Goal: Transaction & Acquisition: Purchase product/service

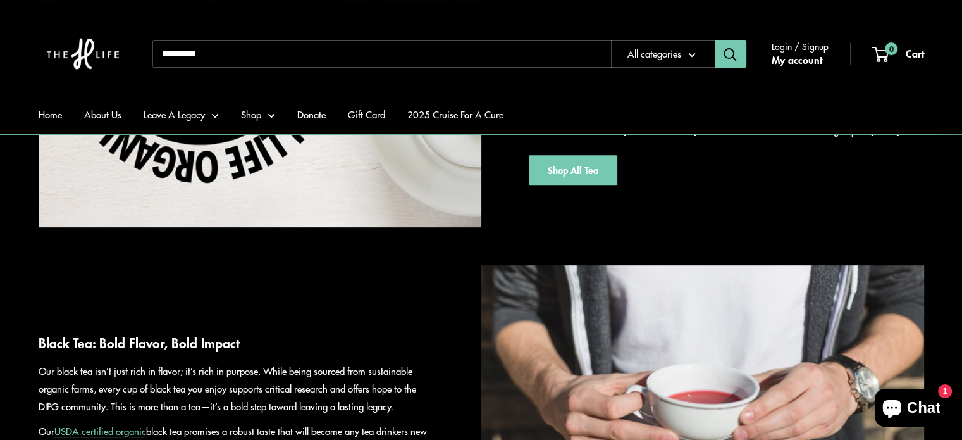
scroll to position [316, 0]
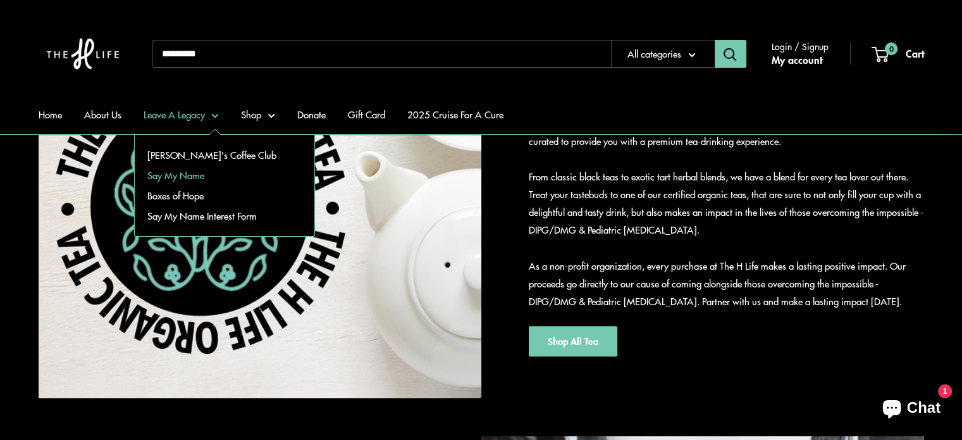
click at [202, 174] on link "Say My Name" at bounding box center [225, 175] width 180 height 20
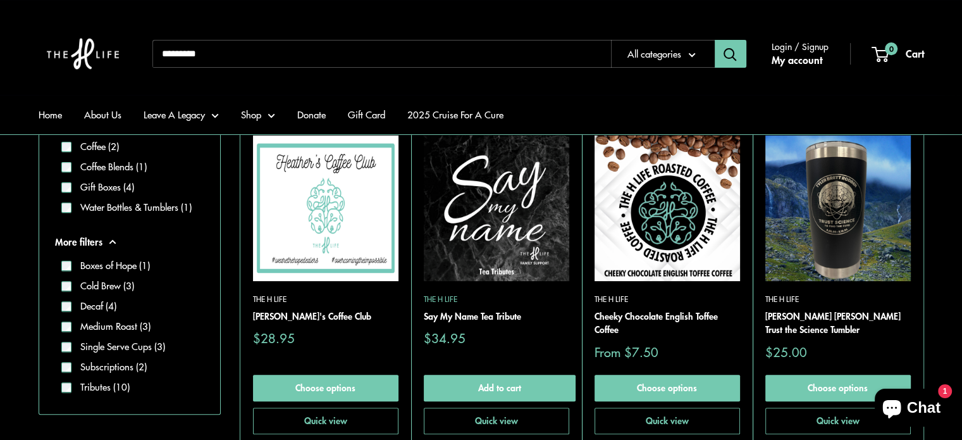
scroll to position [316, 0]
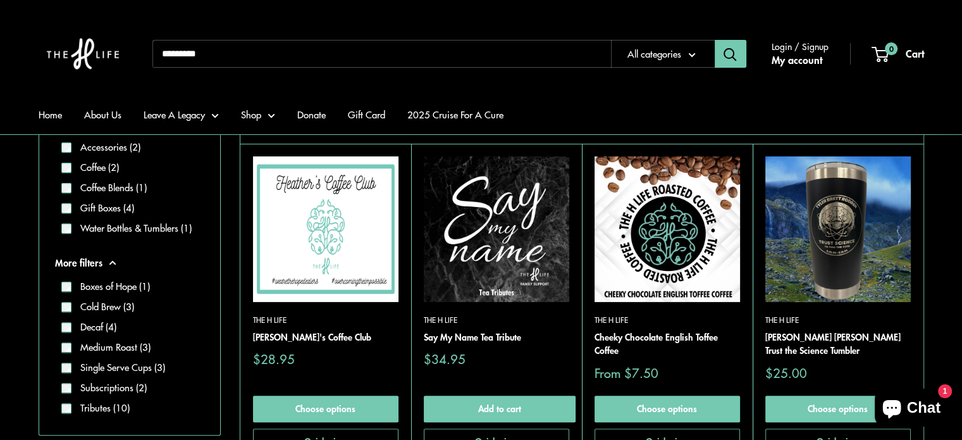
click at [524, 237] on img at bounding box center [496, 228] width 145 height 145
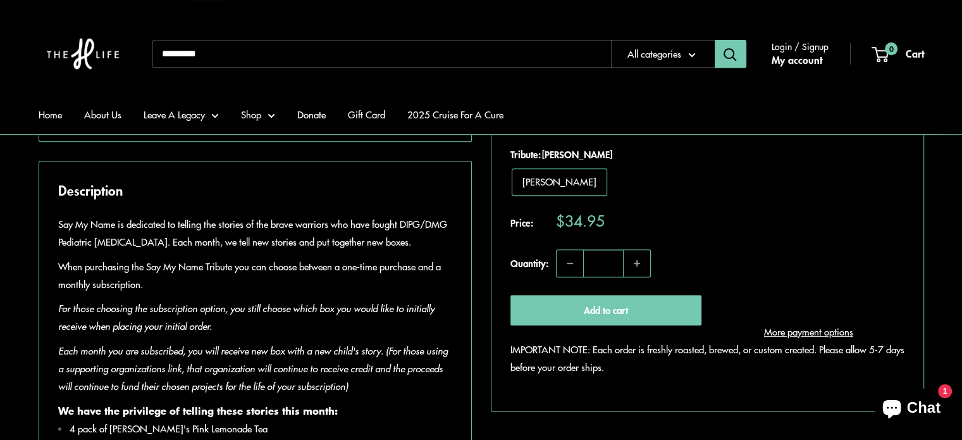
scroll to position [569, 0]
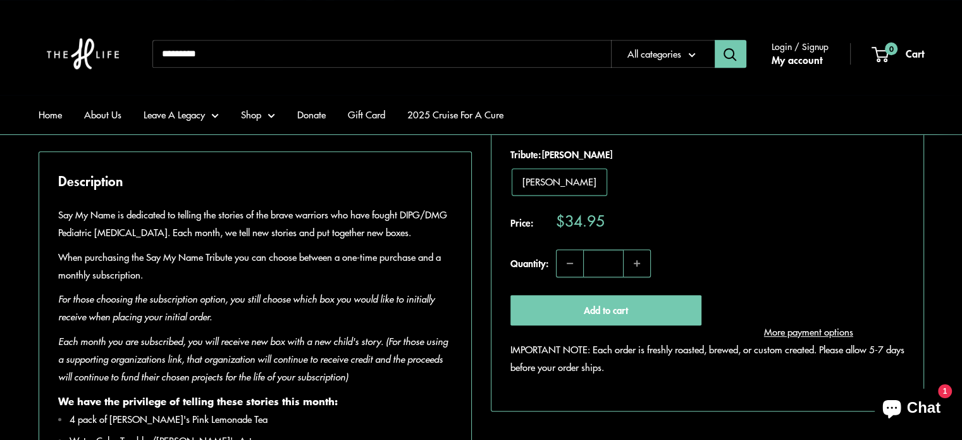
click at [544, 183] on span "Adaline Cowley" at bounding box center [559, 181] width 74 height 13
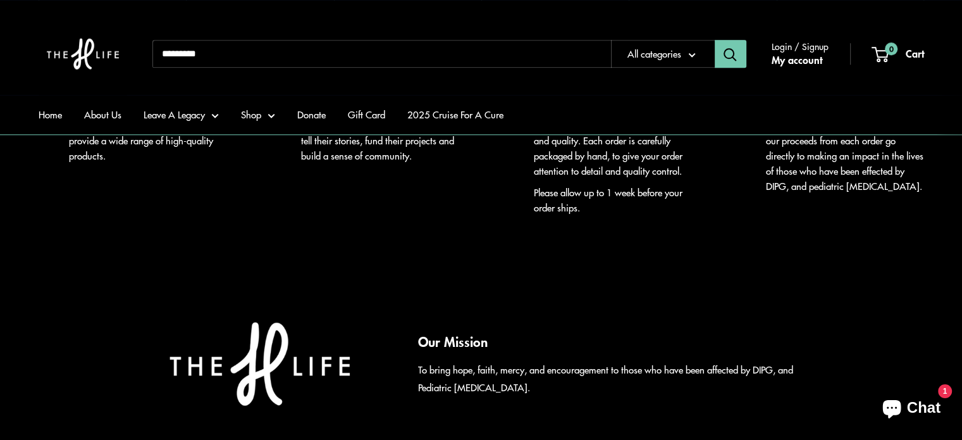
scroll to position [1202, 0]
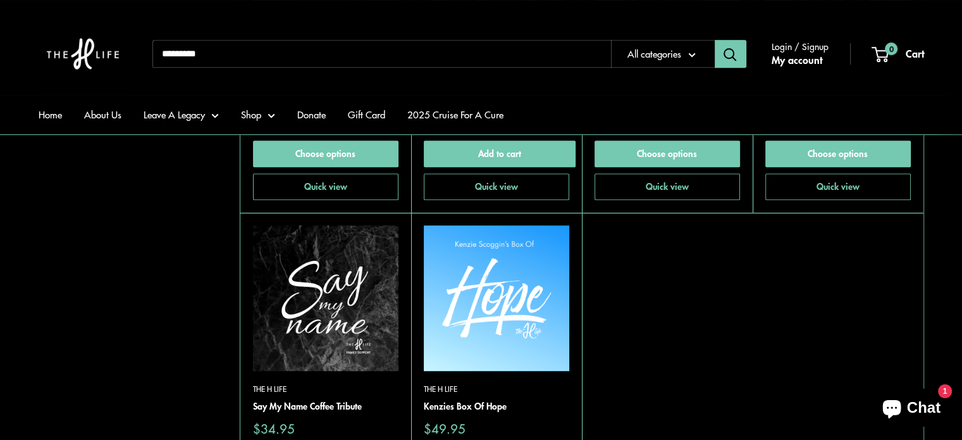
scroll to position [1075, 0]
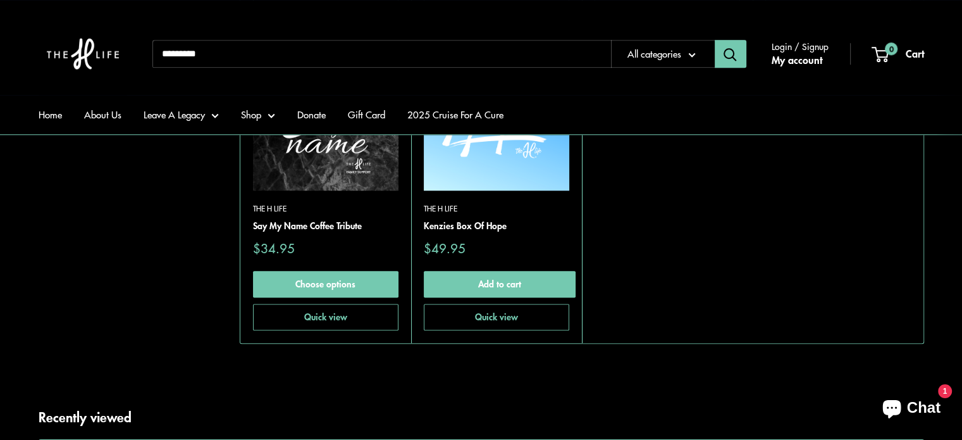
click at [460, 160] on img at bounding box center [496, 117] width 145 height 145
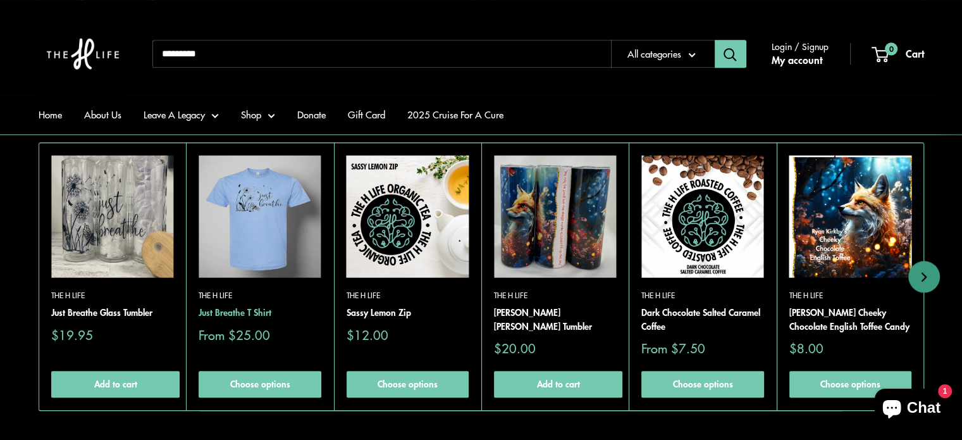
scroll to position [1328, 0]
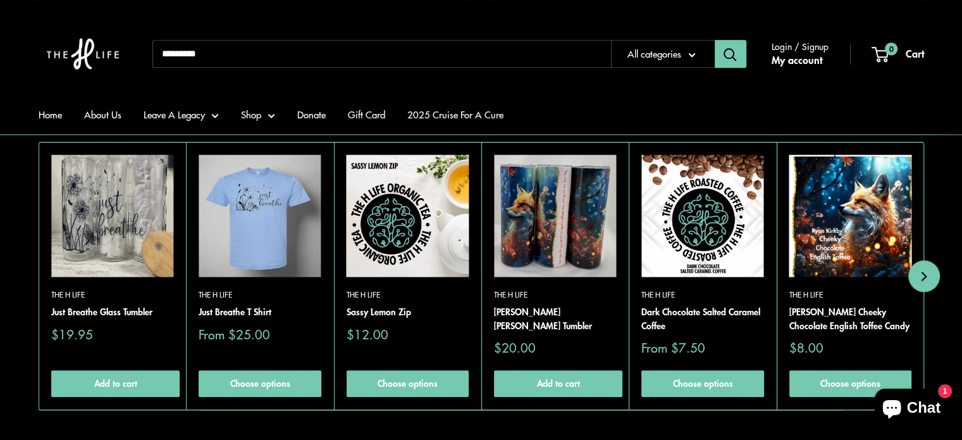
click at [916, 268] on button "Next" at bounding box center [924, 276] width 32 height 32
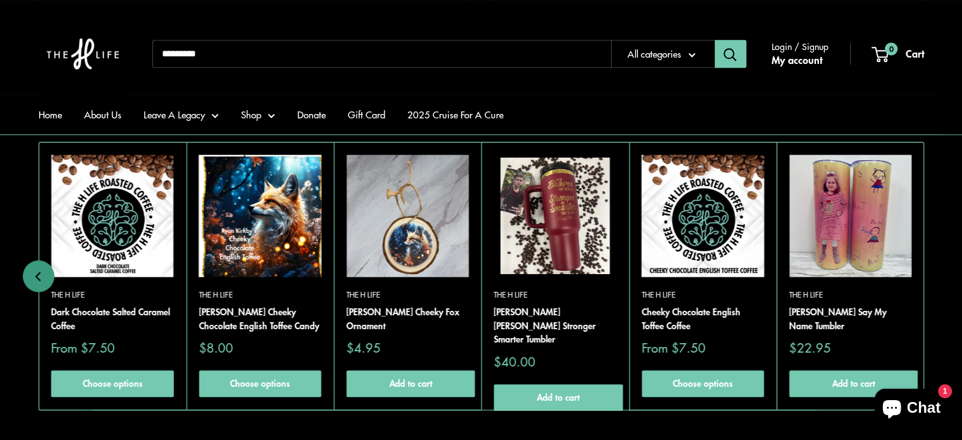
click at [847, 233] on img at bounding box center [850, 215] width 122 height 122
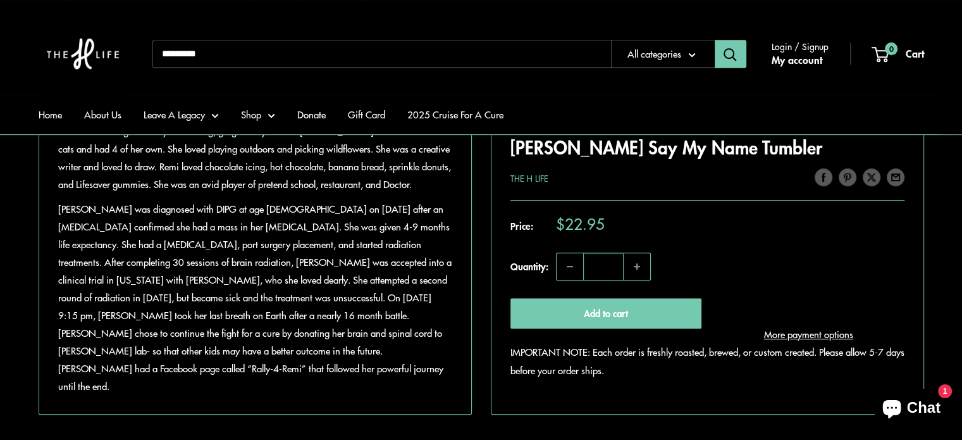
scroll to position [569, 0]
